Goal: Information Seeking & Learning: Learn about a topic

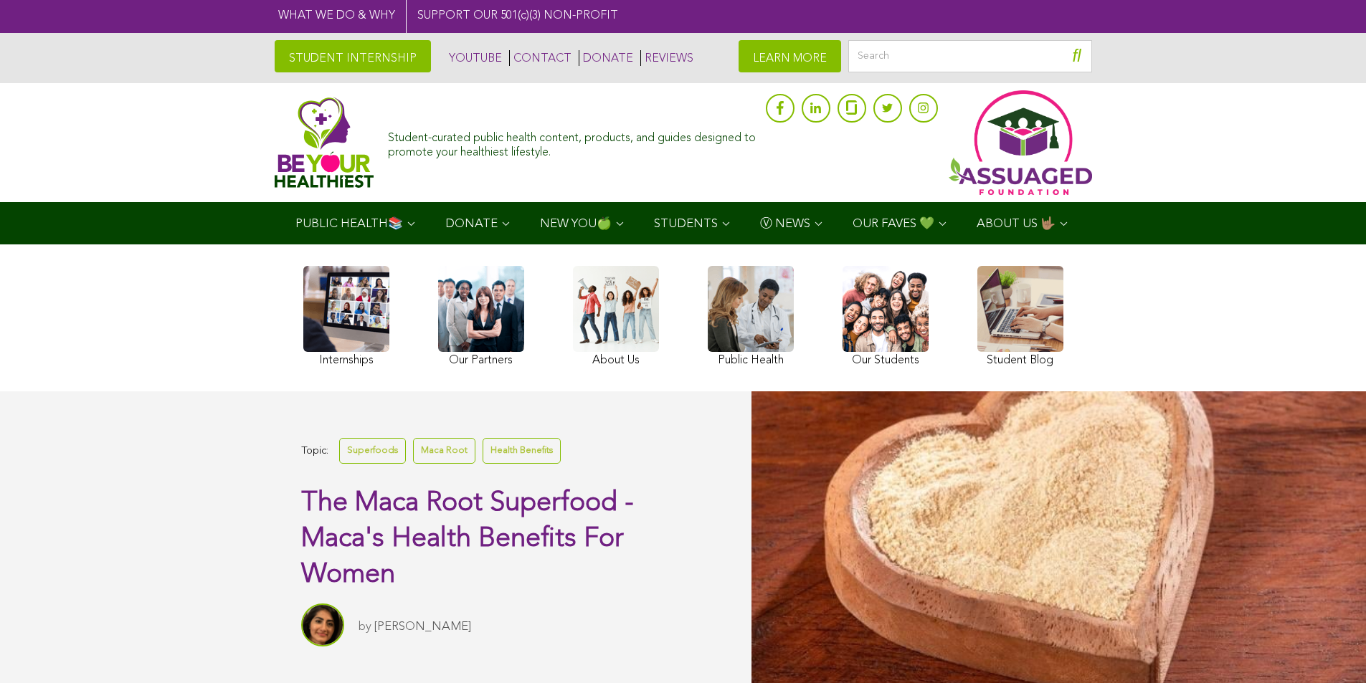
click at [310, 646] on div "Topic: Superfoods Maca Root Health Benefits The Maca Root Superfood - Maca's He…" at bounding box center [486, 539] width 371 height 211
click at [459, 497] on div "Topic: Superfoods Maca Root Health Benefits The Maca Root Superfood - Maca's He…" at bounding box center [375, 539] width 751 height 297
click at [316, 362] on link at bounding box center [346, 318] width 86 height 105
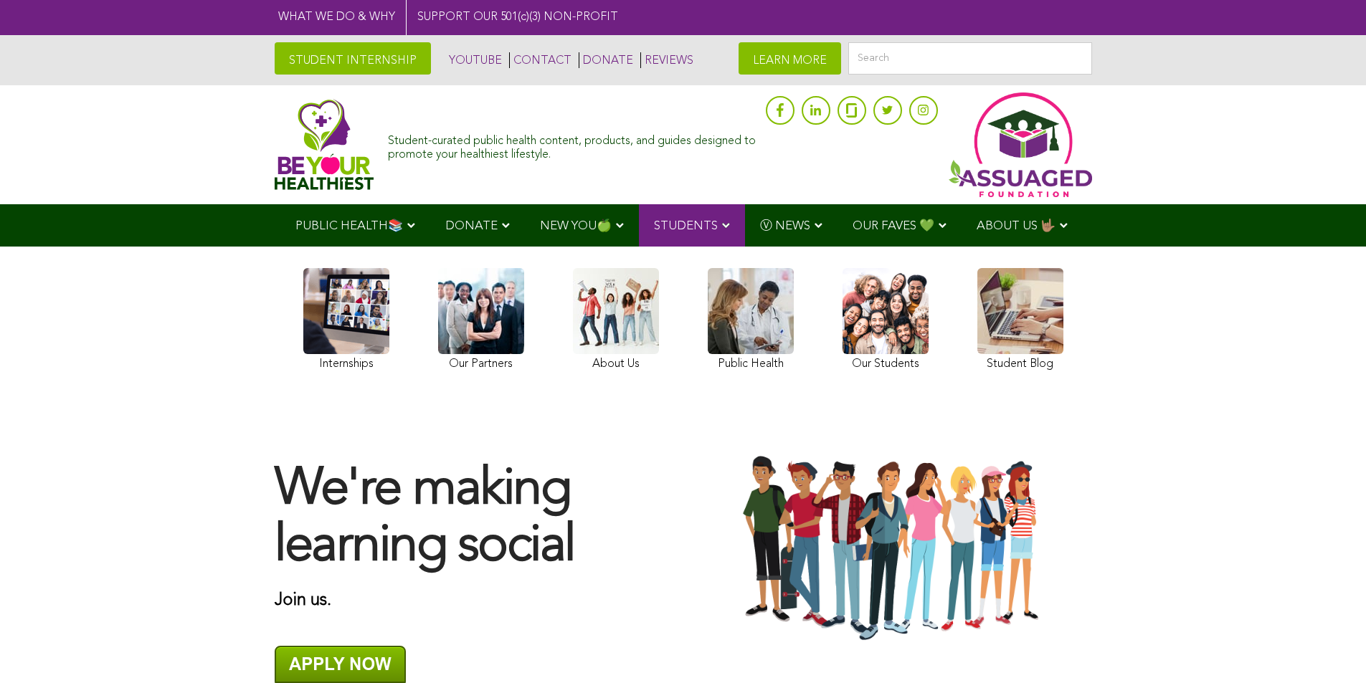
click at [794, 680] on div "We're making learning social Join us." at bounding box center [683, 548] width 846 height 305
